Goal: Information Seeking & Learning: Learn about a topic

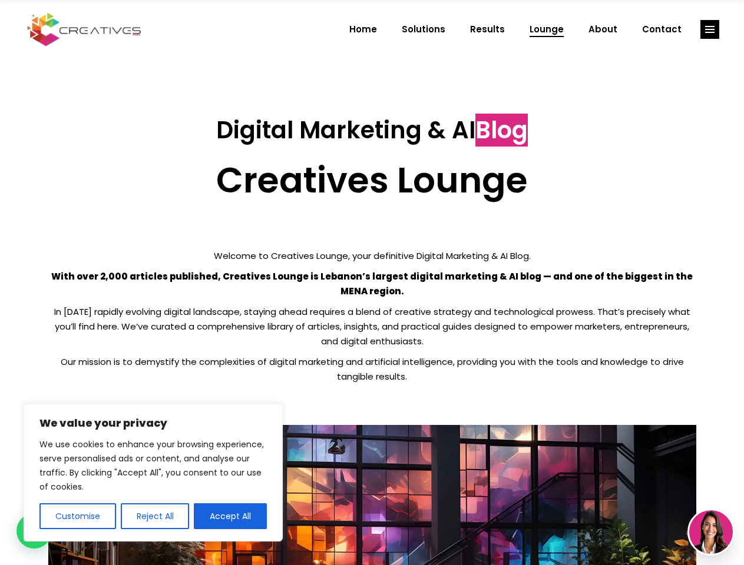
click at [372, 283] on p "With over 2,000 articles published, Creatives Lounge is Lebanon’s largest digit…" at bounding box center [372, 283] width 648 height 29
click at [77, 516] on button "Customise" at bounding box center [77, 516] width 77 height 26
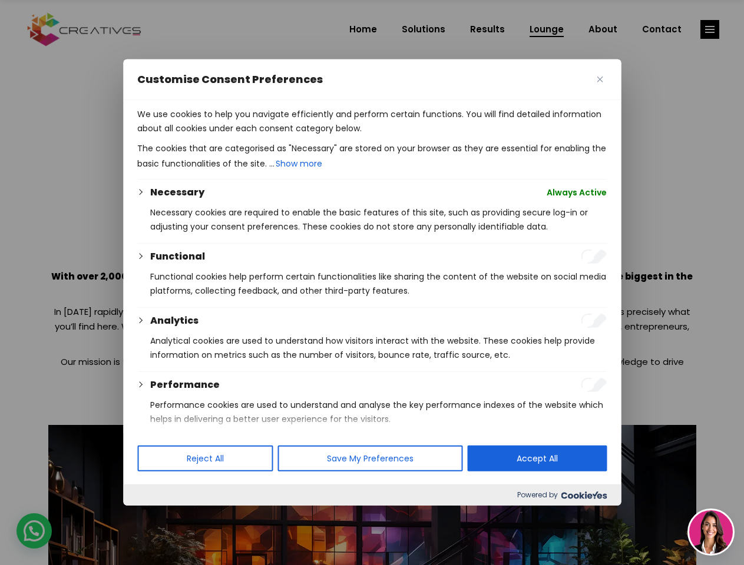
click at [154, 516] on div at bounding box center [372, 282] width 744 height 565
click at [230, 135] on p "We use cookies to help you navigate efficiently and perform certain functions. …" at bounding box center [371, 121] width 469 height 28
click at [710, 29] on div at bounding box center [372, 282] width 744 height 565
click at [711, 532] on img at bounding box center [711, 533] width 44 height 44
